Goal: Information Seeking & Learning: Learn about a topic

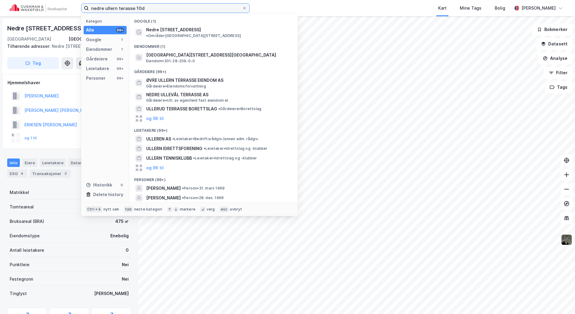
drag, startPoint x: 156, startPoint y: 6, endPoint x: 26, endPoint y: 7, distance: 129.9
click at [26, 7] on div "nedre ullern terasse 10d Kategori Alle 99+ Google 1 Eiendommer 1 Gårdeiere 99+ …" at bounding box center [287, 8] width 575 height 16
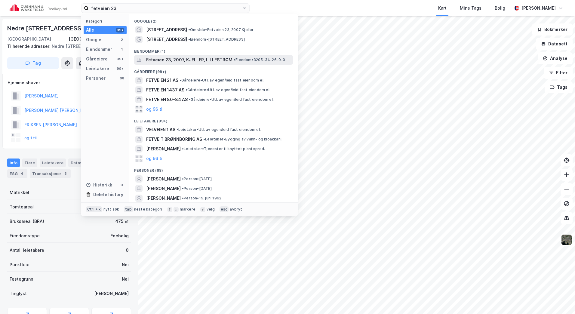
click at [229, 57] on span "Fetveien 23, 2007, KJELLER, LILLESTRØM" at bounding box center [189, 59] width 86 height 7
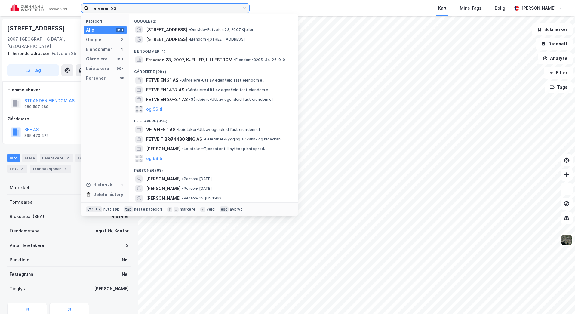
drag, startPoint x: 80, startPoint y: 12, endPoint x: 69, endPoint y: 12, distance: 11.1
click at [69, 12] on div "fetveien 23 Kategori Alle 99+ Google 2 Eiendommer 1 Gårdeiere 99+ Leietakere 99…" at bounding box center [287, 8] width 575 height 16
paste input "1520-169/1/63/0"
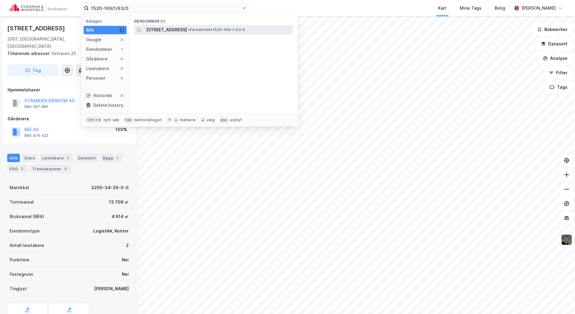
click at [187, 29] on span "[STREET_ADDRESS]" at bounding box center [166, 29] width 41 height 7
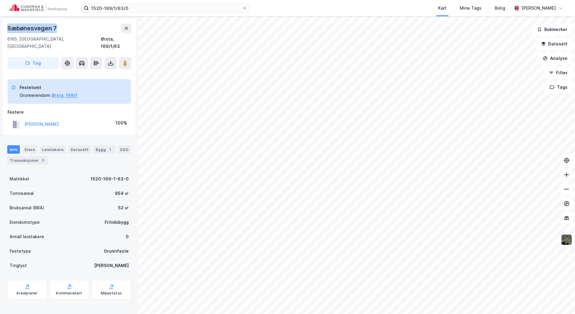
drag, startPoint x: 67, startPoint y: 26, endPoint x: -1, endPoint y: 28, distance: 68.6
click at [0, 28] on html "1520-169/1/63/0 Kart Mine Tags Bolig [PERSON_NAME] [STREET_ADDRESS], [GEOGRAPHI…" at bounding box center [287, 157] width 575 height 314
copy div "Sæbønesvegen 7"
click at [143, 10] on input "1520-169/1/63/0" at bounding box center [165, 8] width 153 height 9
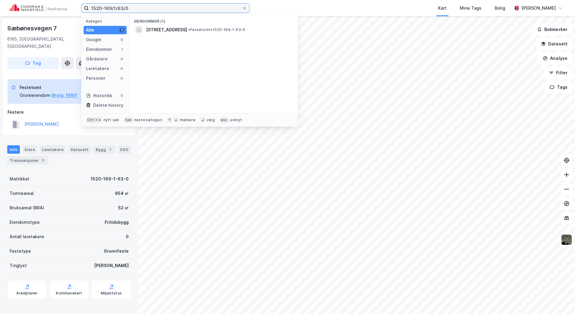
type input "1520-169/1/63/0"
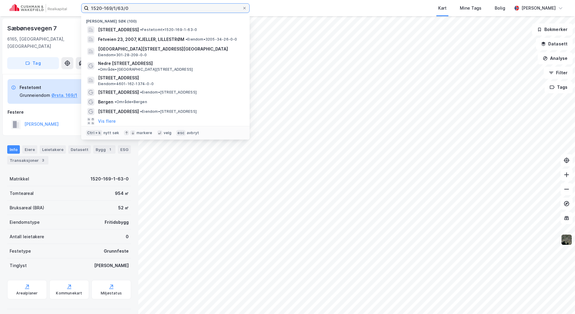
click at [143, 6] on input "1520-169/1/63/0" at bounding box center [165, 8] width 153 height 9
click at [58, 27] on div "Sæbønesvegen 7" at bounding box center [69, 28] width 124 height 10
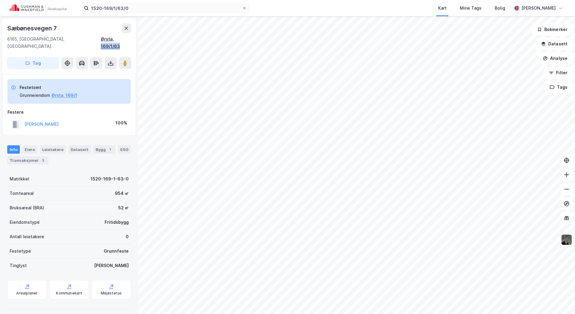
drag, startPoint x: 132, startPoint y: 40, endPoint x: 112, endPoint y: 42, distance: 20.0
click at [112, 42] on div "[STREET_ADDRESS], [GEOGRAPHIC_DATA], 169/1/63 Tag" at bounding box center [69, 46] width 134 height 55
copy div "169/1/63"
click at [244, 9] on icon at bounding box center [245, 8] width 4 height 4
click at [242, 9] on input "1520-169/1/63/0" at bounding box center [165, 8] width 153 height 9
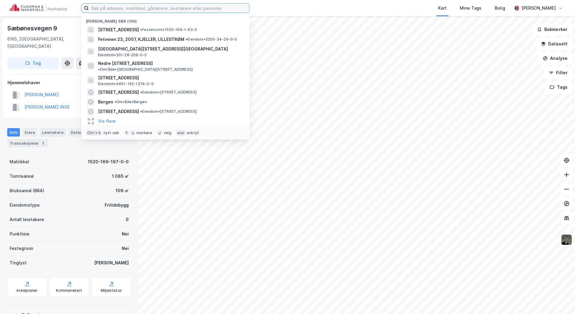
click at [121, 5] on input at bounding box center [169, 8] width 161 height 9
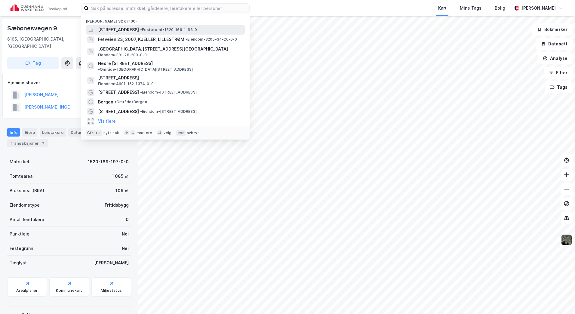
click at [129, 25] on div "[STREET_ADDRESS] • Festetomt • 1520-169-1-63-0" at bounding box center [165, 30] width 159 height 10
